Goal: Information Seeking & Learning: Find specific fact

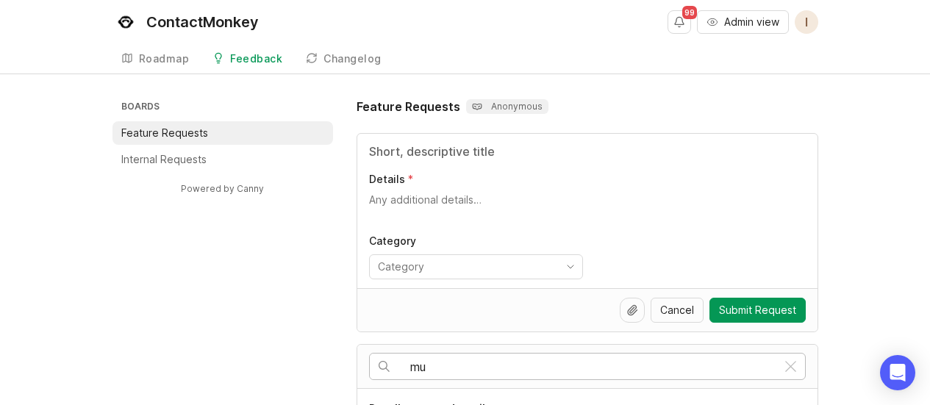
scroll to position [147, 0]
click at [510, 360] on input "multi language" at bounding box center [593, 367] width 366 height 16
type input "multi language analytics"
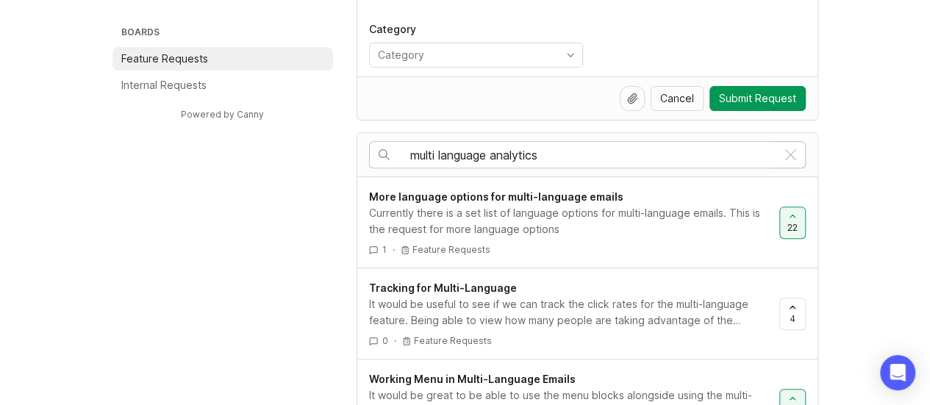
scroll to position [294, 0]
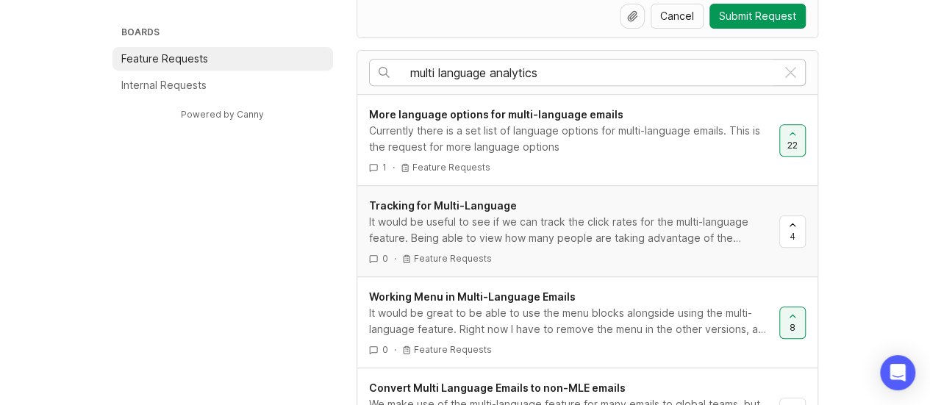
click at [589, 239] on div "It would be useful to see if we can track the click rates for the multi-languag…" at bounding box center [568, 230] width 399 height 32
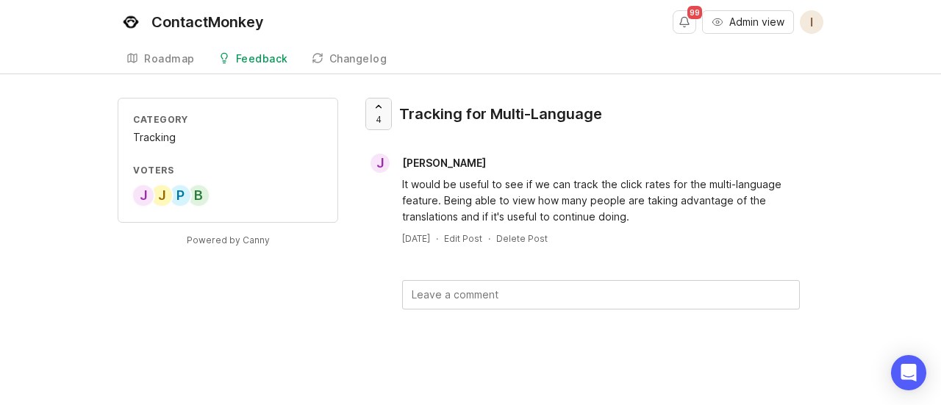
click at [386, 112] on div at bounding box center [378, 114] width 25 height 31
